Goal: Task Accomplishment & Management: Complete application form

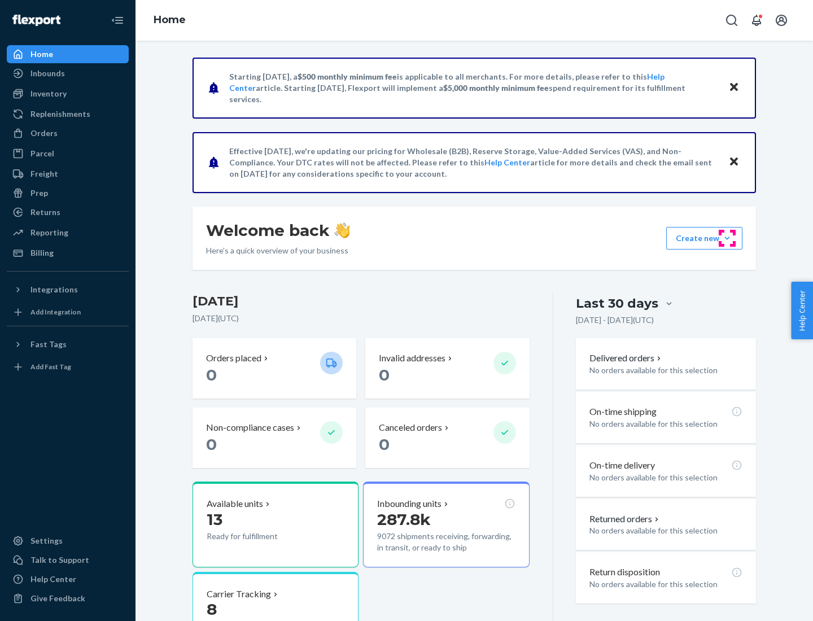
click at [727, 238] on button "Create new Create new inbound Create new order Create new product" at bounding box center [704, 238] width 76 height 23
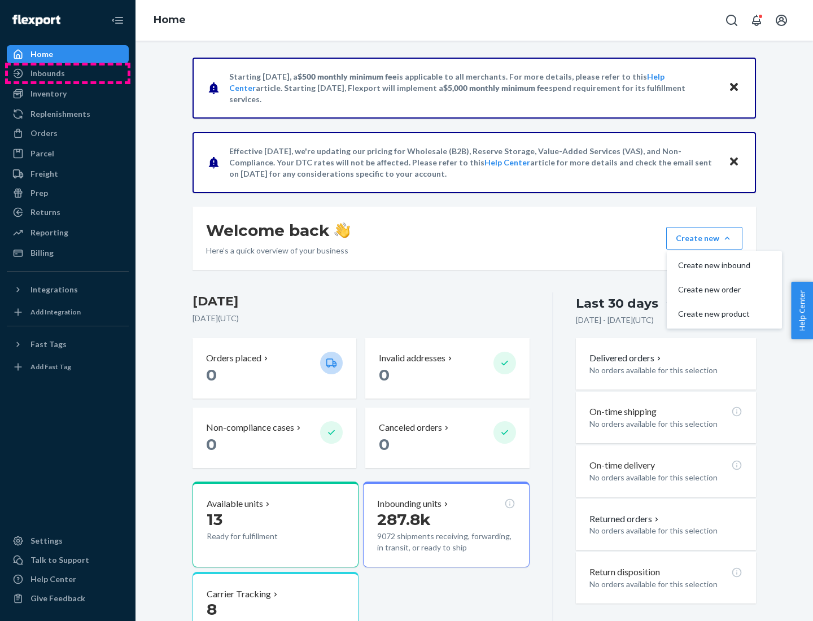
click at [68, 73] on div "Inbounds" at bounding box center [68, 73] width 120 height 16
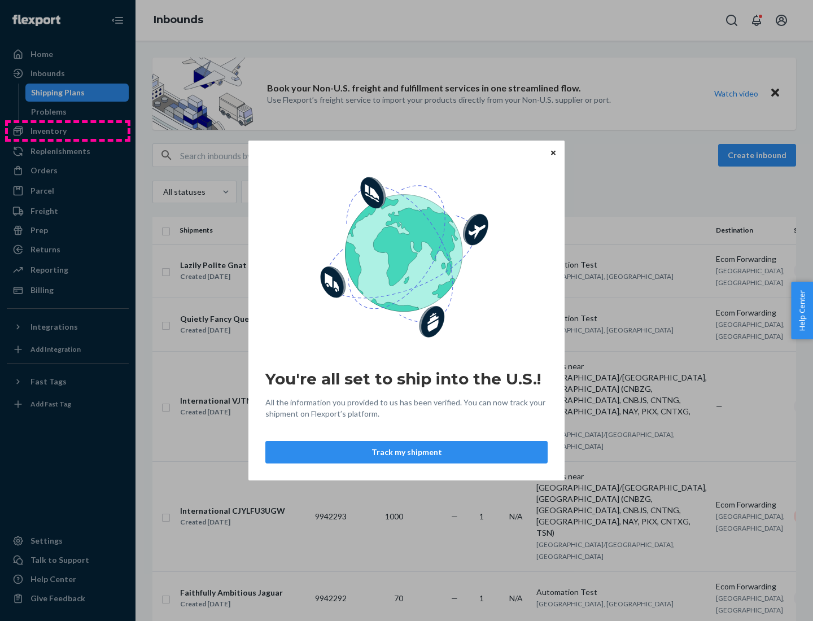
click at [68, 131] on div "You're all set to ship into the U.S.! All the information you provided to us ha…" at bounding box center [406, 310] width 813 height 621
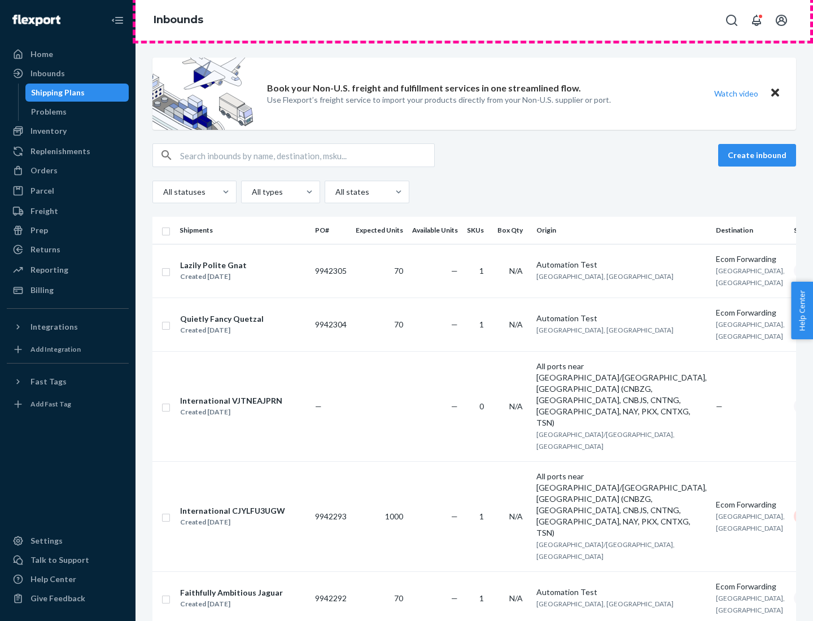
click at [474, 20] on div "Inbounds" at bounding box center [475, 20] width 678 height 41
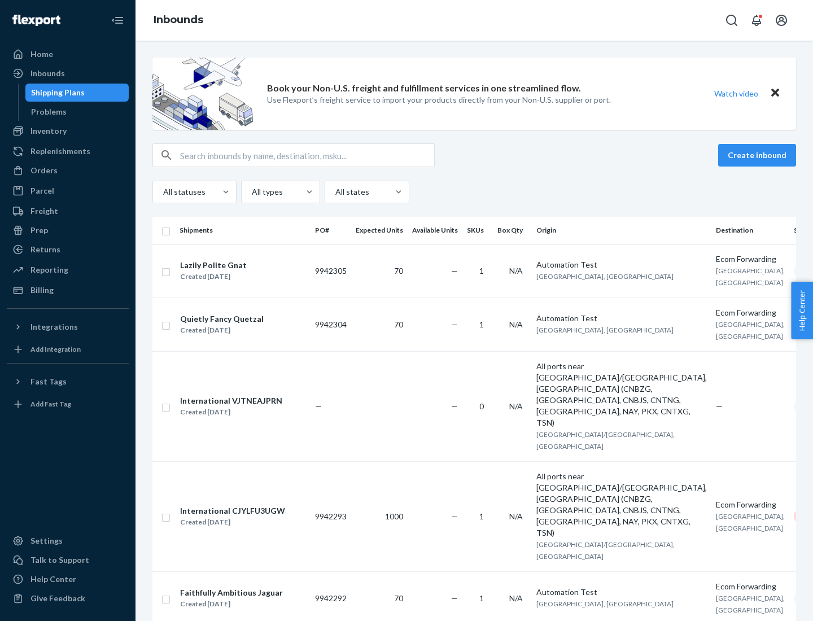
click at [474, 20] on div "Inbounds" at bounding box center [475, 20] width 678 height 41
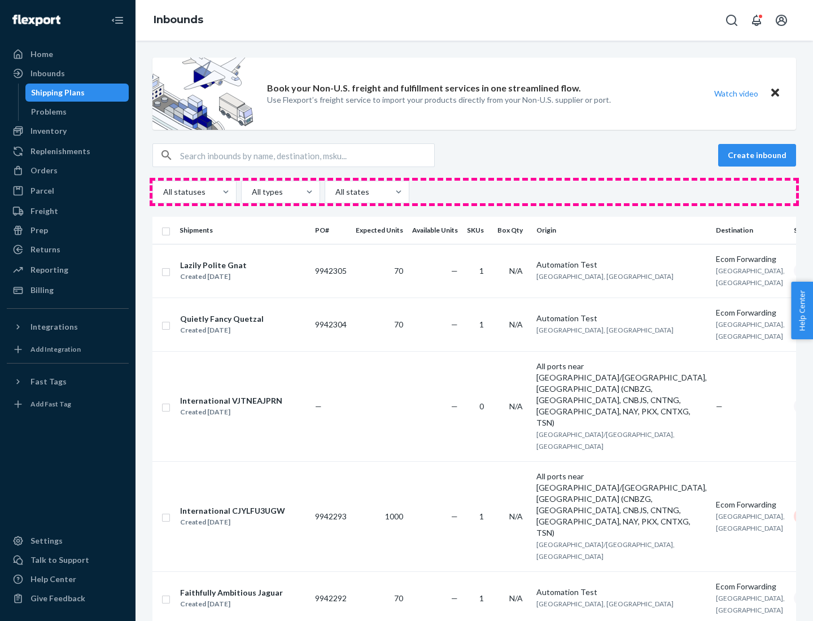
click at [474, 192] on div "All statuses All types All states" at bounding box center [474, 192] width 644 height 23
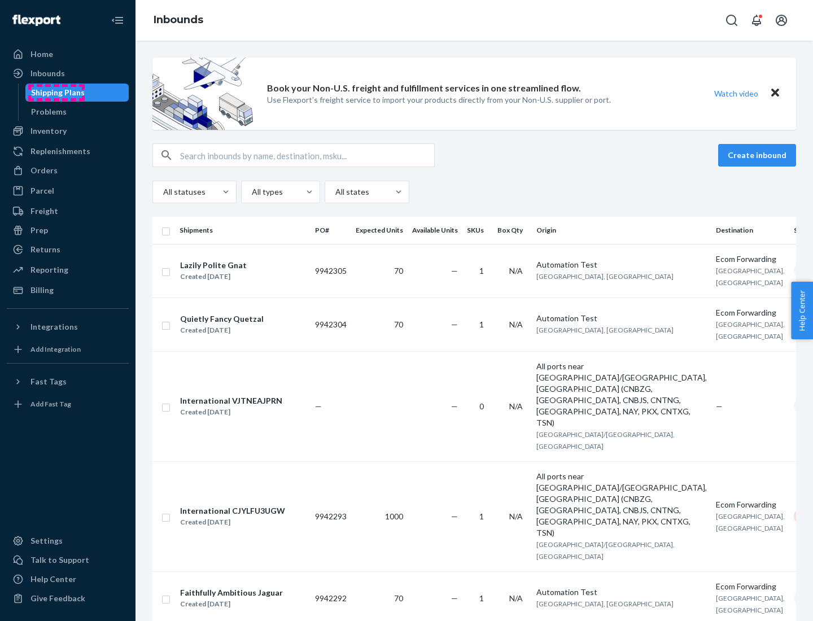
click at [56, 93] on div "Shipping Plans" at bounding box center [58, 92] width 54 height 11
click at [759, 155] on button "Create inbound" at bounding box center [757, 155] width 78 height 23
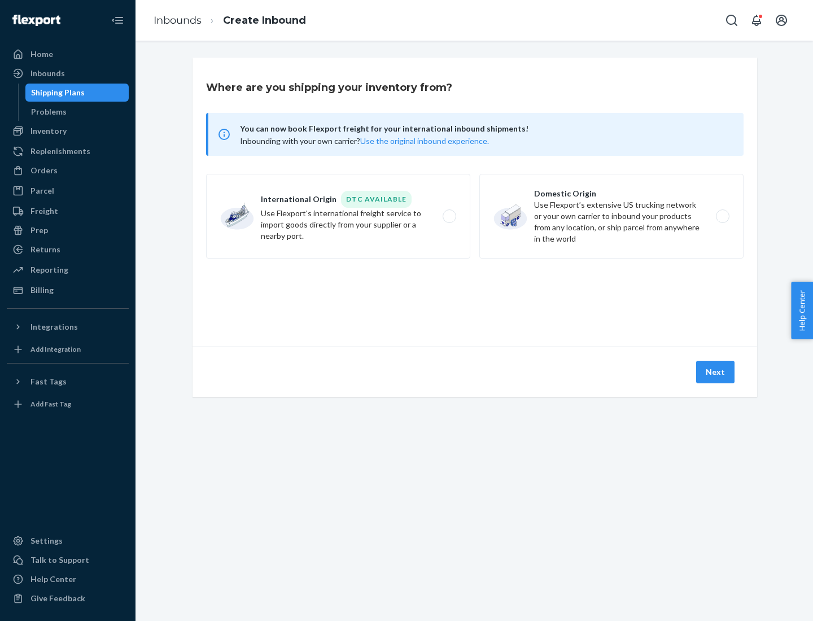
click at [338, 216] on label "International Origin DTC Available Use Flexport's international freight service…" at bounding box center [338, 216] width 264 height 85
click at [449, 216] on input "International Origin DTC Available Use Flexport's international freight service…" at bounding box center [452, 216] width 7 height 7
radio input "true"
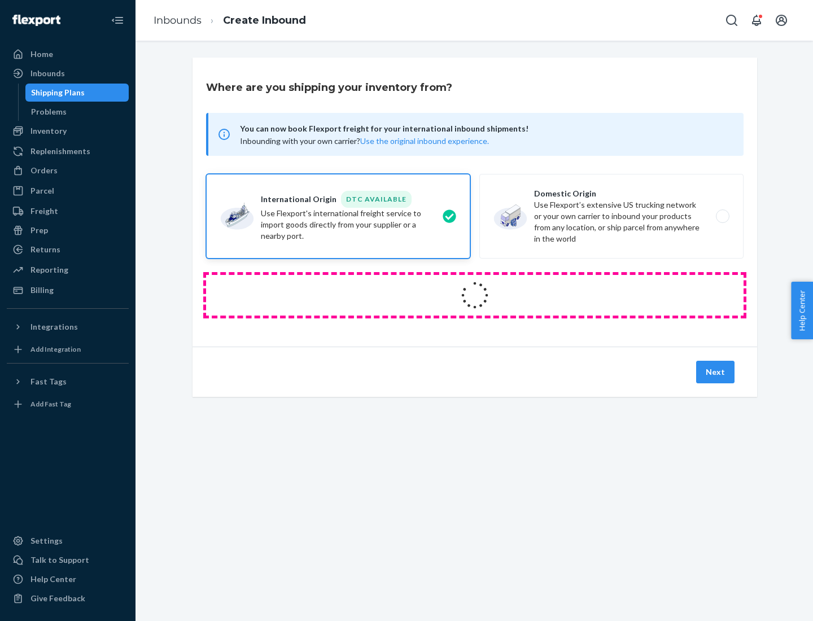
click at [475, 295] on icon at bounding box center [475, 295] width 44 height 44
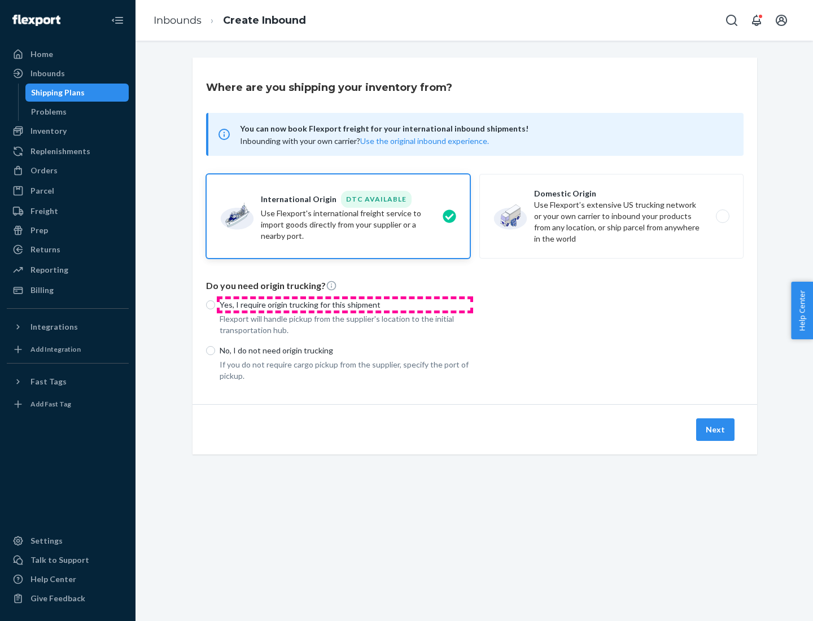
click at [345, 304] on p "Yes, I require origin trucking for this shipment" at bounding box center [345, 304] width 251 height 11
click at [215, 304] on input "Yes, I require origin trucking for this shipment" at bounding box center [210, 304] width 9 height 9
radio input "true"
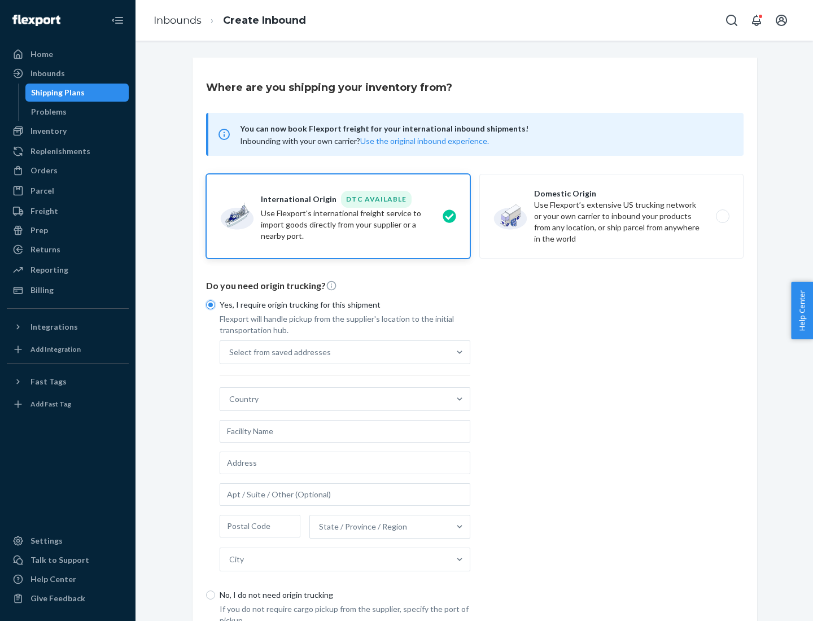
scroll to position [21, 0]
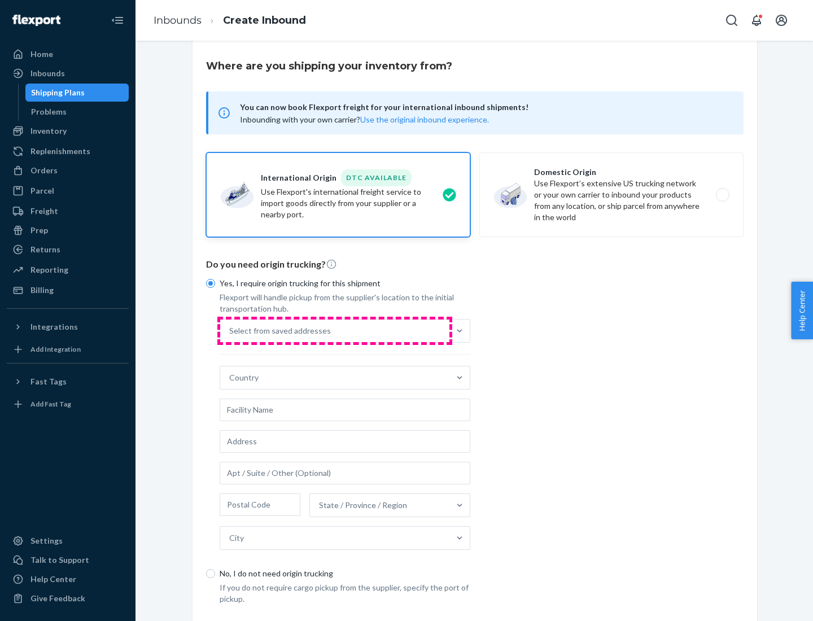
click at [335, 330] on div "Select from saved addresses" at bounding box center [334, 331] width 229 height 23
click at [230, 330] on input "Select from saved addresses" at bounding box center [229, 330] width 1 height 11
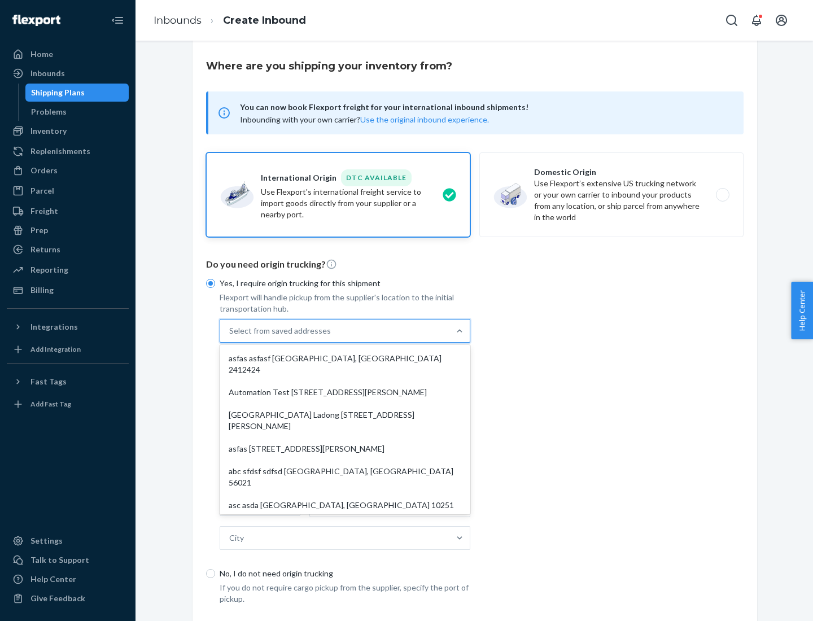
scroll to position [49, 0]
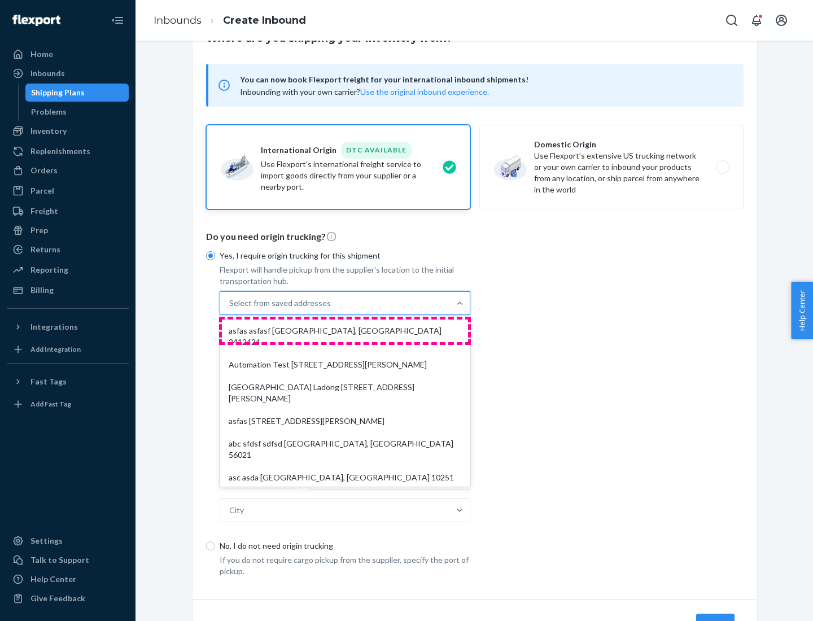
click at [345, 330] on div "asfas asfasf [GEOGRAPHIC_DATA], [GEOGRAPHIC_DATA] 2412424" at bounding box center [345, 337] width 246 height 34
click at [230, 309] on input "option asfas asfasf [GEOGRAPHIC_DATA], [GEOGRAPHIC_DATA] 2412424 focused, 1 of …" at bounding box center [229, 303] width 1 height 11
type input "asfas"
type input "asfasf"
type input "2412424"
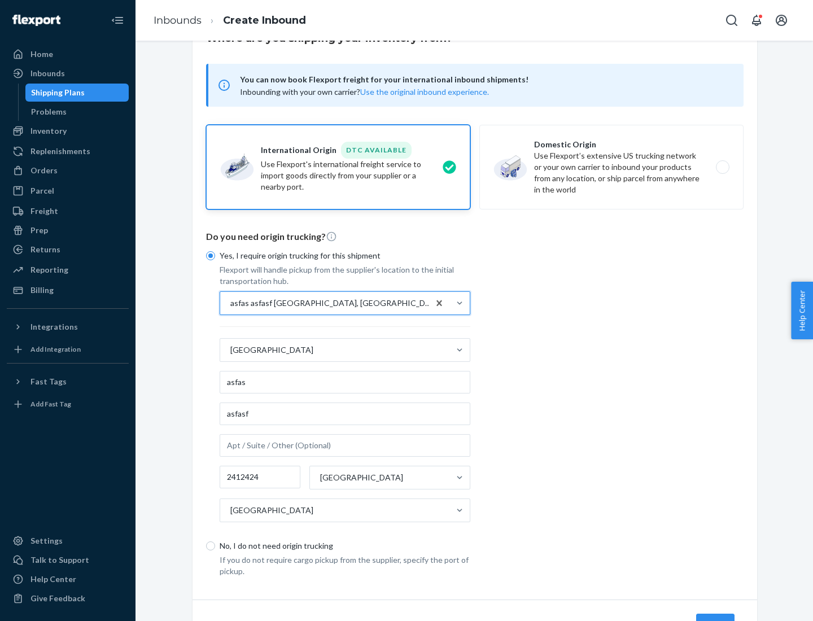
scroll to position [105, 0]
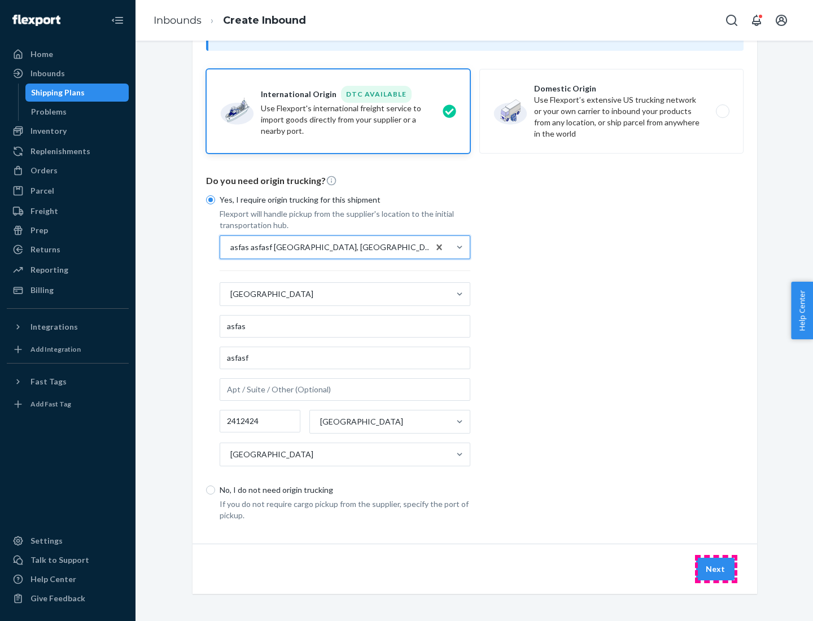
click at [716, 569] on button "Next" at bounding box center [715, 569] width 38 height 23
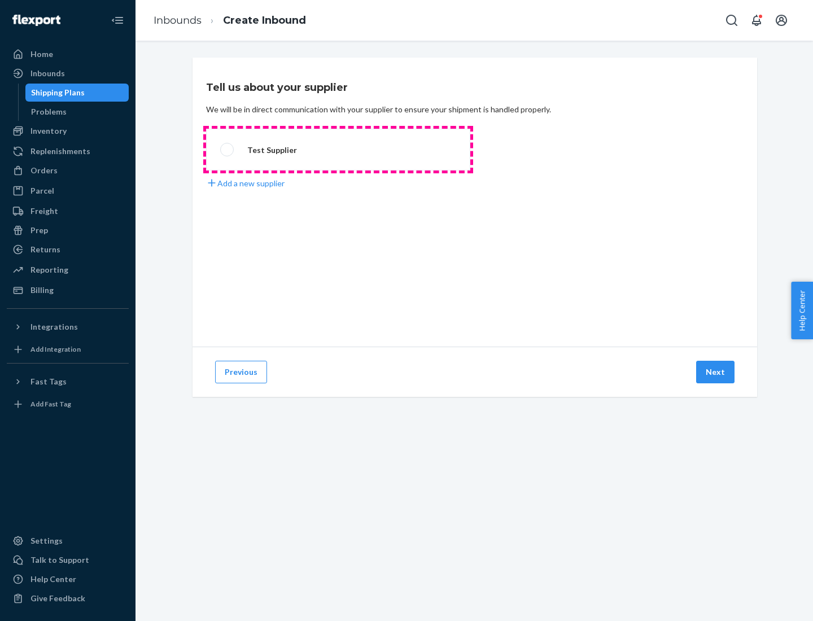
click at [338, 150] on label "Test Supplier" at bounding box center [338, 150] width 264 height 42
click at [228, 150] on input "Test Supplier" at bounding box center [223, 149] width 7 height 7
radio input "true"
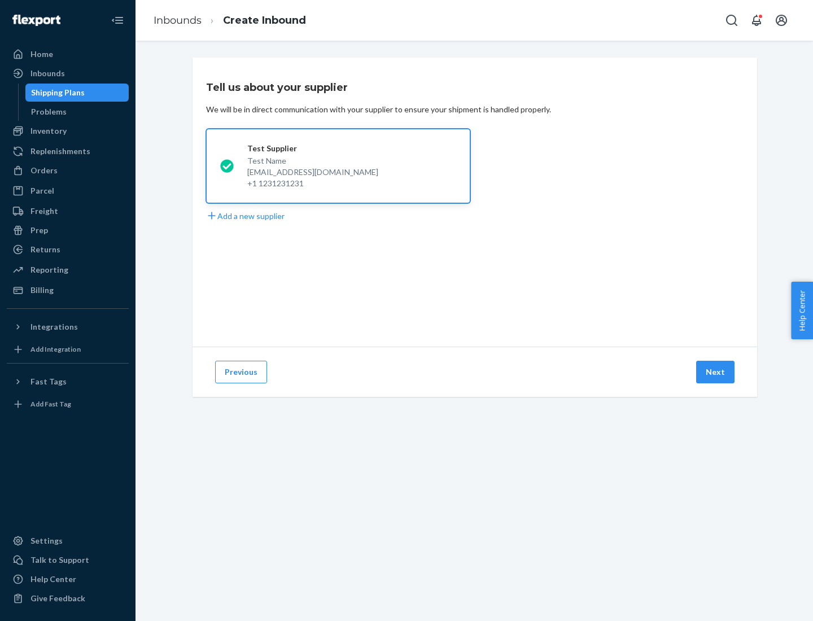
click at [716, 372] on button "Next" at bounding box center [715, 372] width 38 height 23
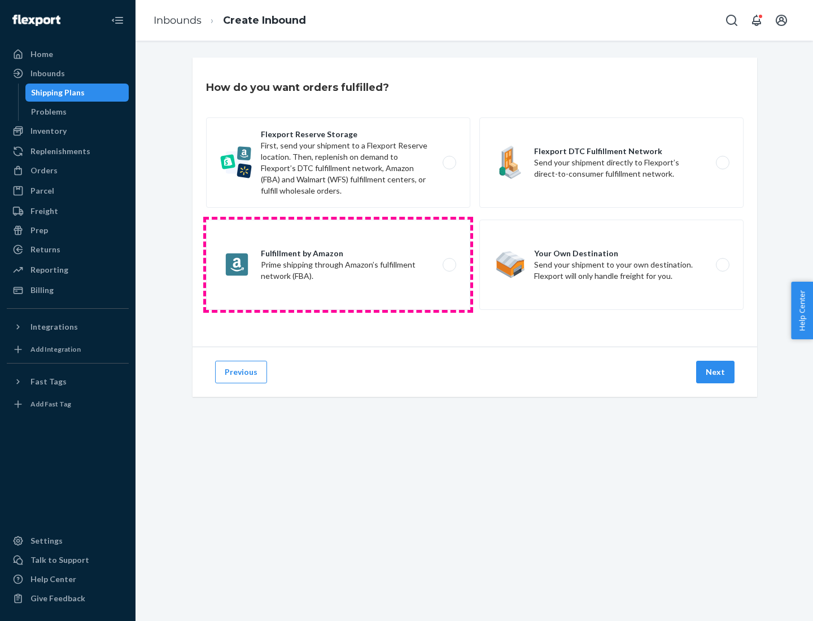
click at [338, 265] on label "Fulfillment by Amazon Prime shipping through Amazon’s fulfillment network (FBA)." at bounding box center [338, 265] width 264 height 90
click at [449, 265] on input "Fulfillment by Amazon Prime shipping through Amazon’s fulfillment network (FBA)." at bounding box center [452, 264] width 7 height 7
radio input "true"
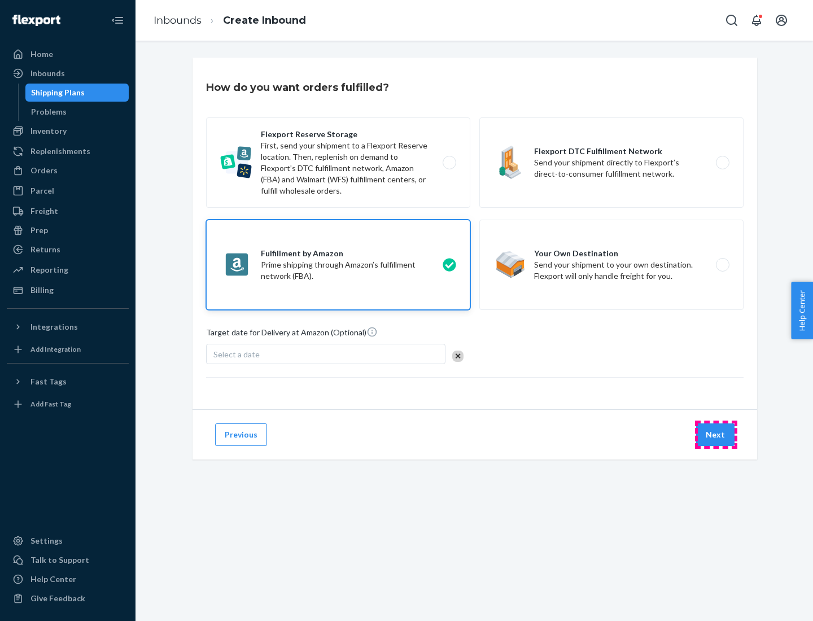
click at [716, 435] on button "Next" at bounding box center [715, 434] width 38 height 23
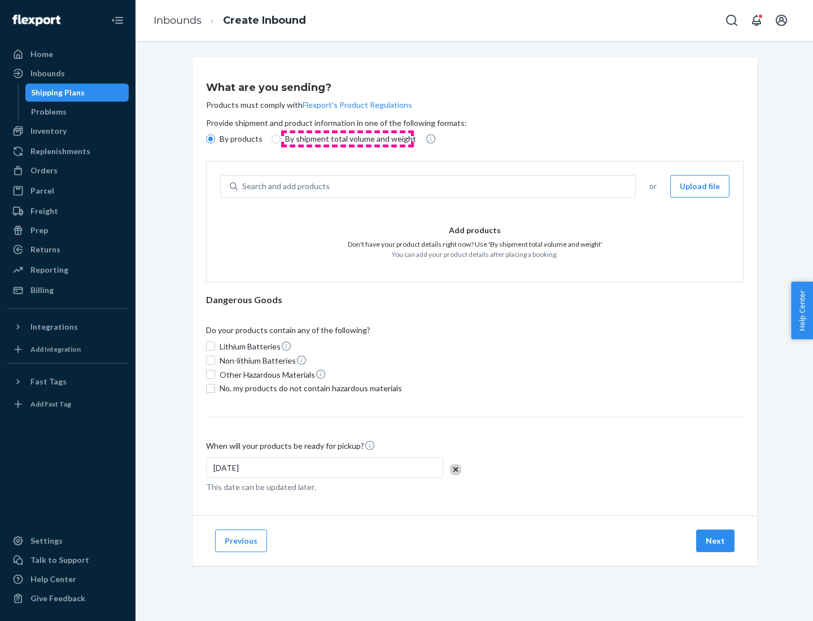
click at [347, 139] on p "By shipment total volume and weight" at bounding box center [350, 138] width 131 height 11
click at [281, 139] on input "By shipment total volume and weight" at bounding box center [276, 138] width 9 height 9
radio input "true"
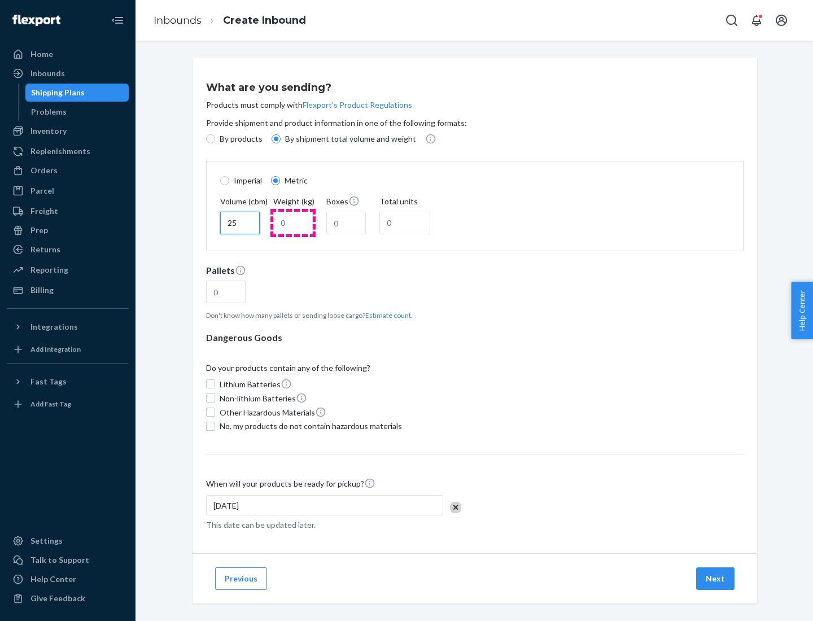
type input "25"
type input "100"
type input "50"
type input "500"
click at [386, 315] on button "Estimate count" at bounding box center [388, 316] width 46 height 10
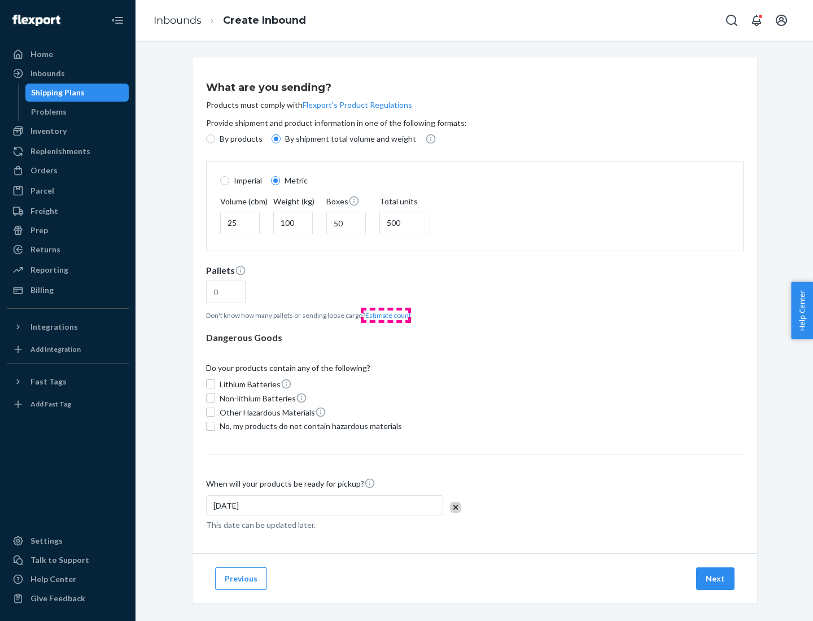
type input "16"
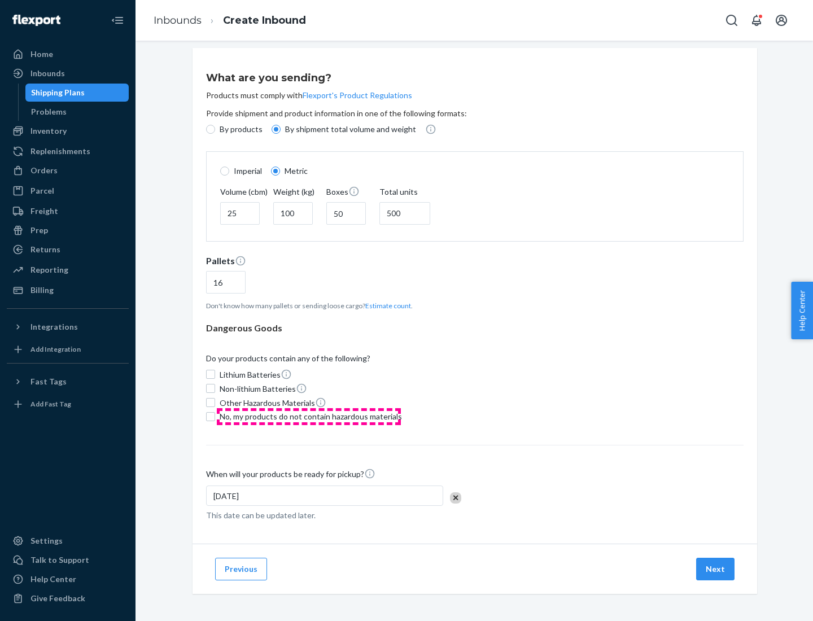
click at [309, 416] on span "No, my products do not contain hazardous materials" at bounding box center [311, 416] width 182 height 11
click at [215, 416] on input "No, my products do not contain hazardous materials" at bounding box center [210, 416] width 9 height 9
checkbox input "true"
click at [716, 569] on button "Next" at bounding box center [715, 569] width 38 height 23
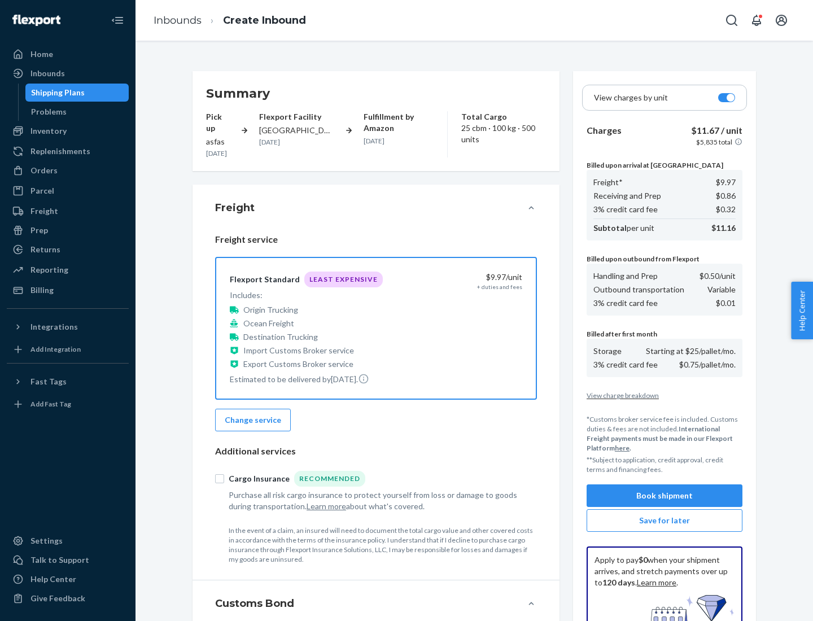
scroll to position [165, 0]
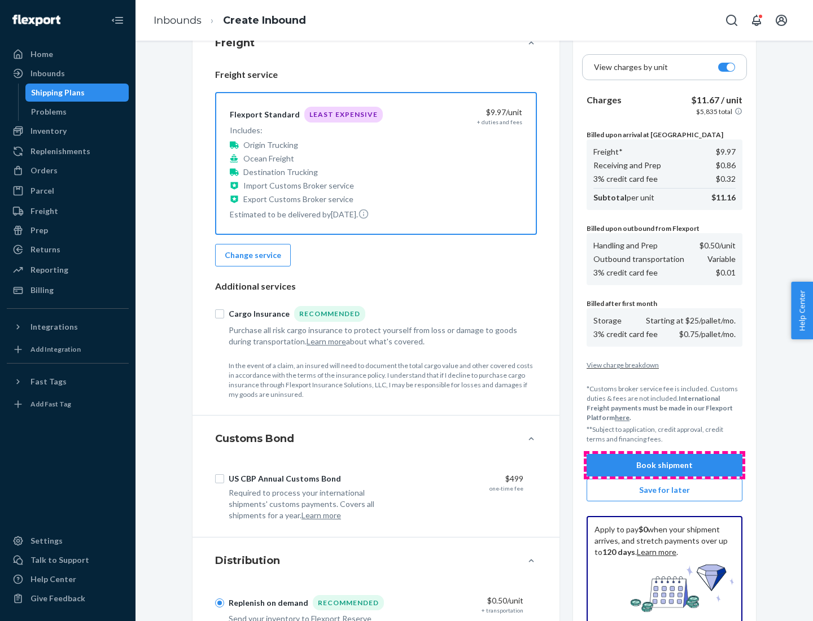
click at [665, 465] on button "Book shipment" at bounding box center [665, 465] width 156 height 23
